Goal: Find specific page/section: Find specific page/section

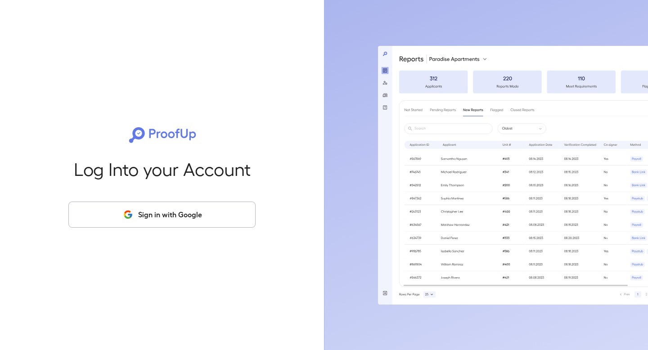
click at [154, 227] on button "Sign in with Google" at bounding box center [161, 215] width 187 height 26
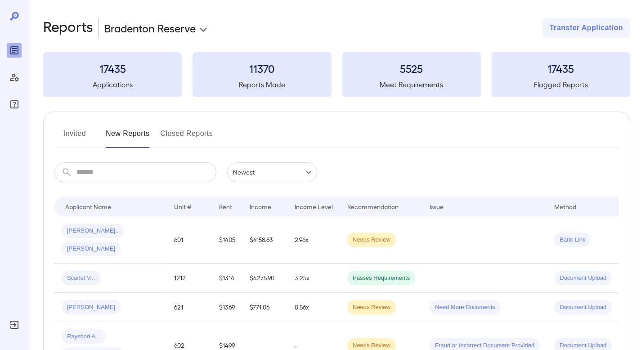
click at [75, 131] on button "Invited" at bounding box center [74, 137] width 40 height 22
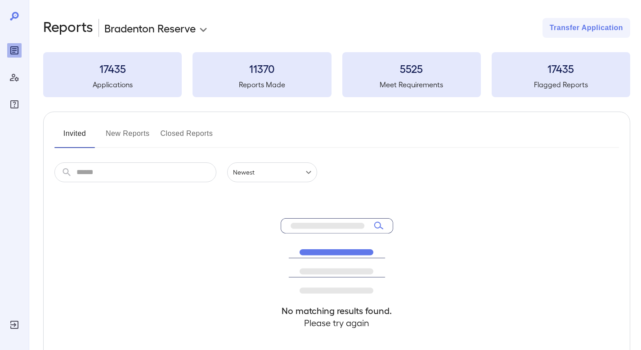
click at [134, 139] on button "New Reports" at bounding box center [128, 137] width 44 height 22
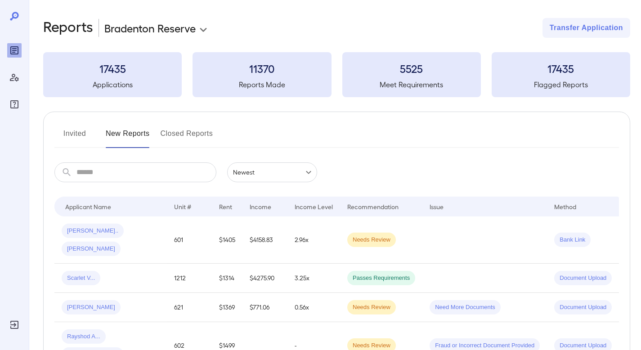
click at [83, 131] on button "Invited" at bounding box center [74, 137] width 40 height 22
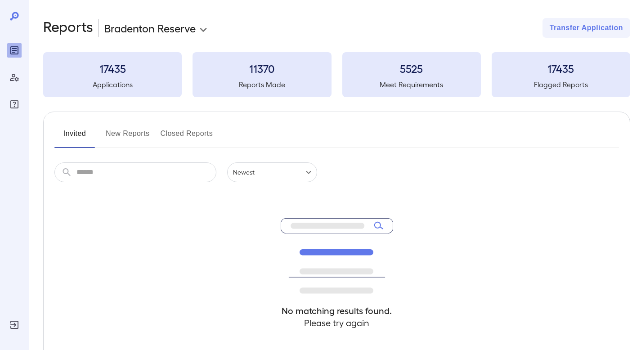
click at [125, 134] on button "New Reports" at bounding box center [128, 137] width 44 height 22
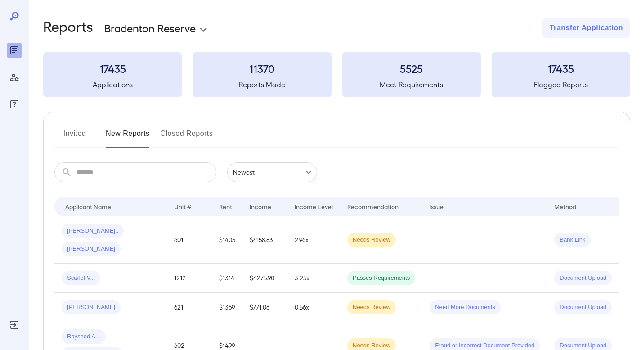
click at [85, 135] on button "Invited" at bounding box center [74, 137] width 40 height 22
